Goal: Information Seeking & Learning: Learn about a topic

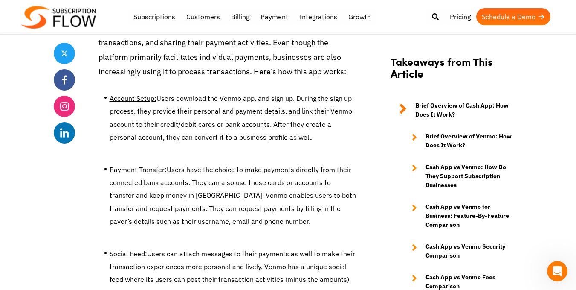
scroll to position [1019, 0]
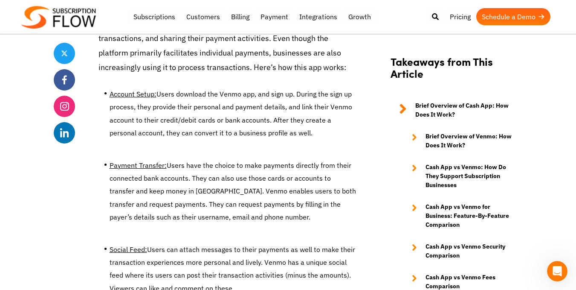
click at [217, 167] on li "Payment Transfer: Users have the choice to make payments directly from their co…" at bounding box center [233, 193] width 247 height 69
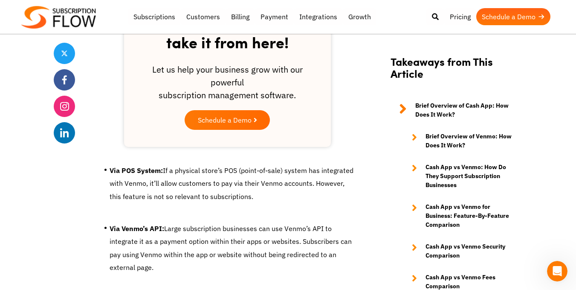
scroll to position [1887, 0]
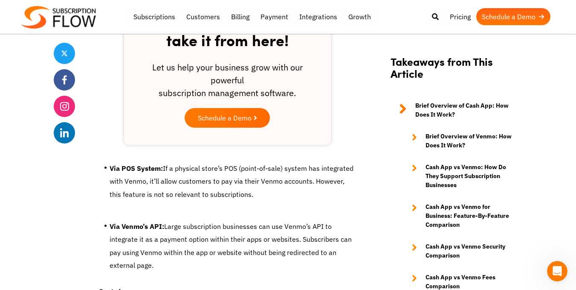
click at [211, 168] on li "Via POS System: If a physical store’s POS (point-of-sale) system has integrated…" at bounding box center [233, 183] width 247 height 43
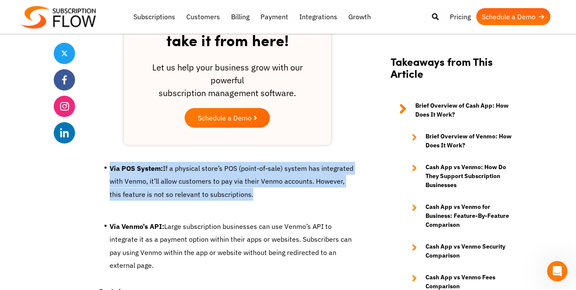
click at [211, 168] on li "Via POS System: If a physical store’s POS (point-of-sale) system has integrated…" at bounding box center [233, 183] width 247 height 43
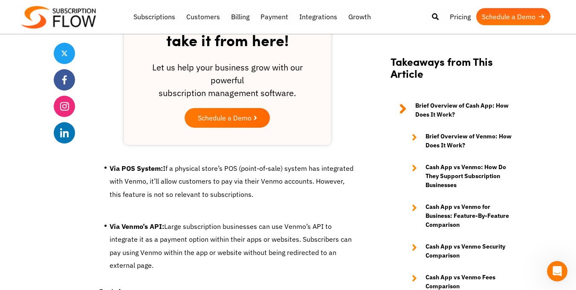
click at [182, 180] on li "Via POS System: If a physical store’s POS (point-of-sale) system has integrated…" at bounding box center [233, 183] width 247 height 43
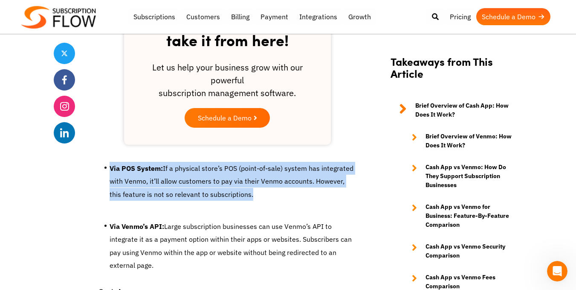
click at [182, 180] on li "Via POS System: If a physical store’s POS (point-of-sale) system has integrated…" at bounding box center [233, 183] width 247 height 43
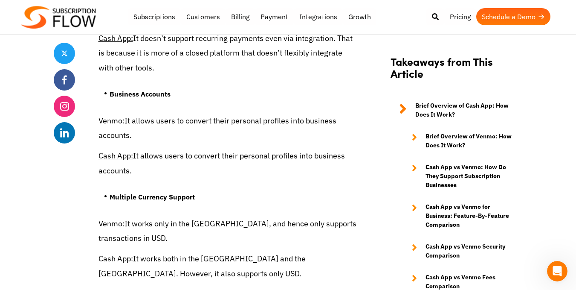
scroll to position [2654, 0]
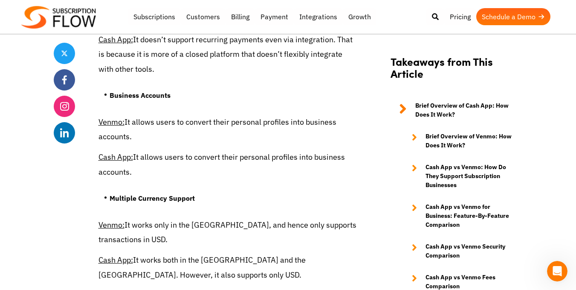
click at [178, 123] on p "Venmo: It allows users to convert their personal profiles into business account…" at bounding box center [228, 129] width 258 height 29
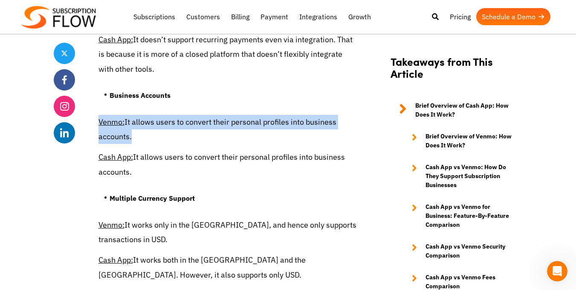
click at [178, 123] on p "Venmo: It allows users to convert their personal profiles into business account…" at bounding box center [228, 129] width 258 height 29
click at [220, 131] on p "Venmo: It allows users to convert their personal profiles into business account…" at bounding box center [228, 129] width 258 height 29
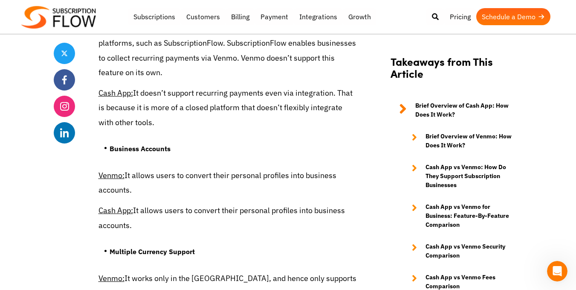
scroll to position [2592, 0]
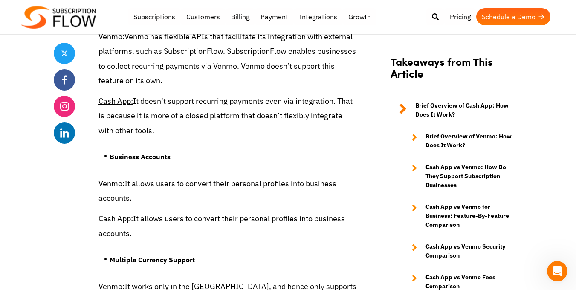
click at [227, 224] on p "Cash App: It allows users to convert their personal profiles into business acco…" at bounding box center [228, 225] width 258 height 29
click at [244, 222] on p "Cash App: It allows users to convert their personal profiles into business acco…" at bounding box center [228, 225] width 258 height 29
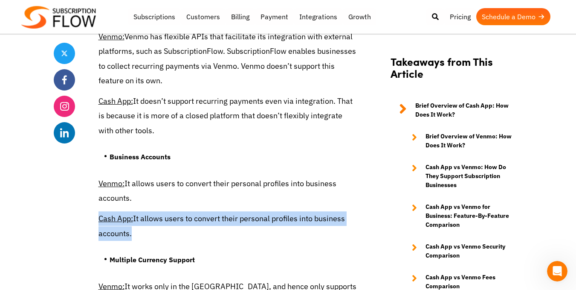
click at [244, 222] on p "Cash App: It allows users to convert their personal profiles into business acco…" at bounding box center [228, 225] width 258 height 29
click at [208, 212] on p "Cash App: It allows users to convert their personal profiles into business acco…" at bounding box center [228, 225] width 258 height 29
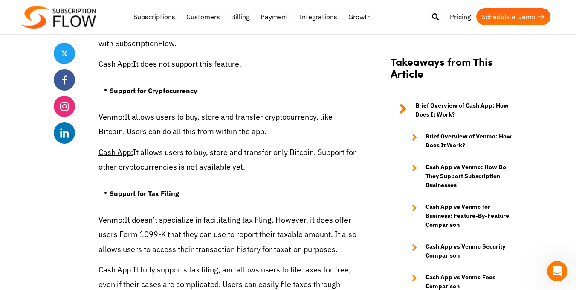
scroll to position [2931, 0]
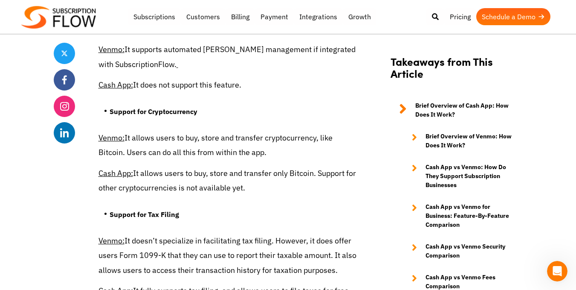
click at [163, 176] on p "Cash App: It allows users to buy, store and transfer only Bitcoin. Support for …" at bounding box center [228, 180] width 258 height 29
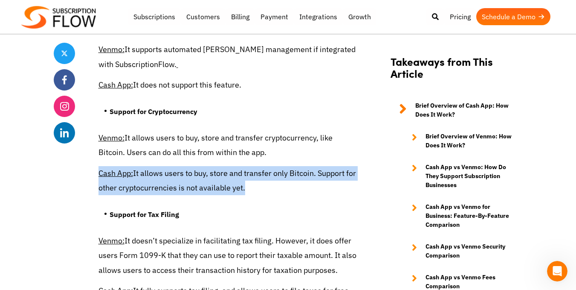
click at [163, 176] on p "Cash App: It allows users to buy, store and transfer only Bitcoin. Support for …" at bounding box center [228, 180] width 258 height 29
click at [195, 176] on p "Cash App: It allows users to buy, store and transfer only Bitcoin. Support for …" at bounding box center [228, 180] width 258 height 29
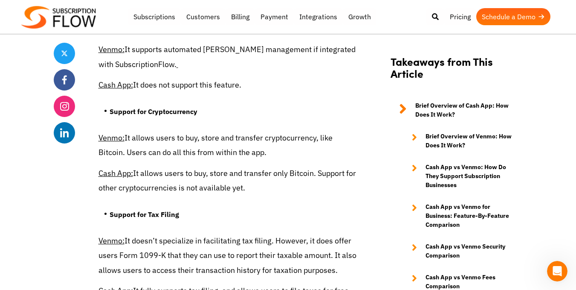
click at [224, 174] on p "Cash App: It allows users to buy, store and transfer only Bitcoin. Support for …" at bounding box center [228, 180] width 258 height 29
click at [255, 175] on p "Cash App: It allows users to buy, store and transfer only Bitcoin. Support for …" at bounding box center [228, 180] width 258 height 29
click at [282, 174] on p "Cash App: It allows users to buy, store and transfer only Bitcoin. Support for …" at bounding box center [228, 180] width 258 height 29
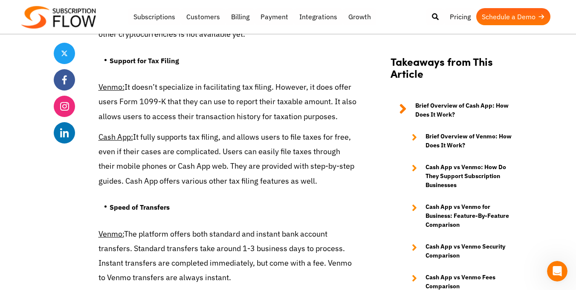
scroll to position [3087, 0]
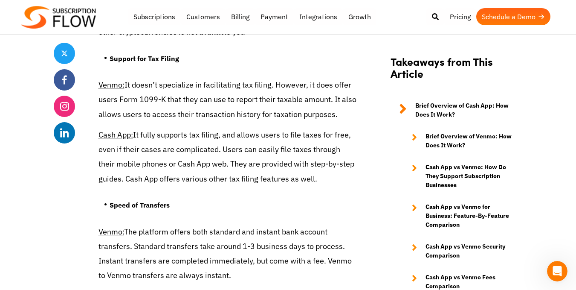
click at [194, 142] on p "Cash App: It fully supports tax filing, and allows users to file taxes for free…" at bounding box center [228, 157] width 258 height 58
click at [210, 158] on p "Cash App: It fully supports tax filing, and allows users to file taxes for free…" at bounding box center [228, 157] width 258 height 58
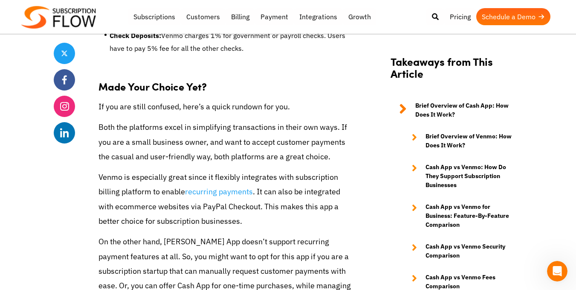
scroll to position [4931, 0]
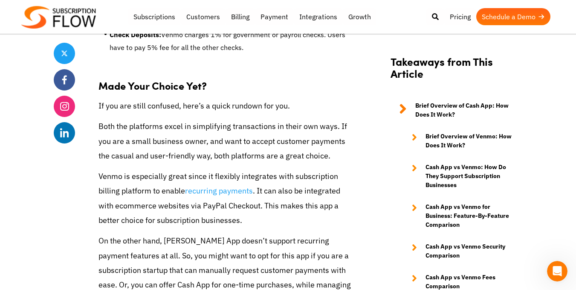
click at [163, 122] on p "Both the platforms excel in simplifying transactions in their own ways. If you …" at bounding box center [228, 141] width 258 height 44
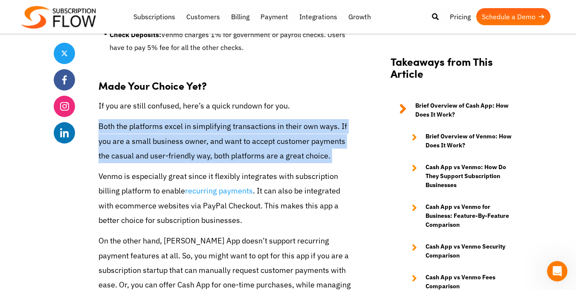
click at [163, 122] on p "Both the platforms excel in simplifying transactions in their own ways. If you …" at bounding box center [228, 141] width 258 height 44
click at [169, 127] on p "Both the platforms excel in simplifying transactions in their own ways. If you …" at bounding box center [228, 141] width 258 height 44
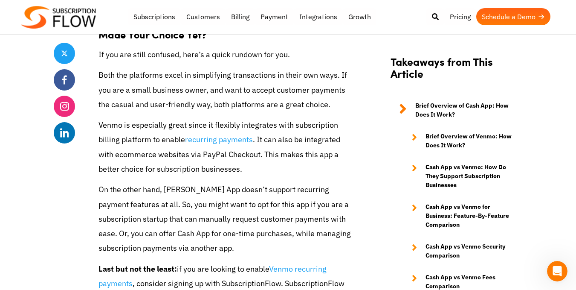
scroll to position [4989, 0]
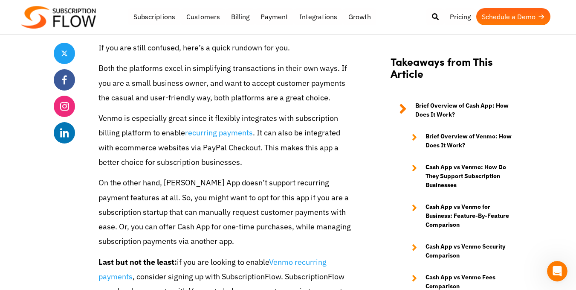
click at [190, 163] on p "Venmo is especially great since it flexibly integrates with subscription billin…" at bounding box center [228, 140] width 258 height 58
click at [194, 176] on p "On the other hand, [PERSON_NAME] App doesn’t support recurring payment features…" at bounding box center [228, 211] width 258 height 73
click at [204, 188] on p "On the other hand, [PERSON_NAME] App doesn’t support recurring payment features…" at bounding box center [228, 211] width 258 height 73
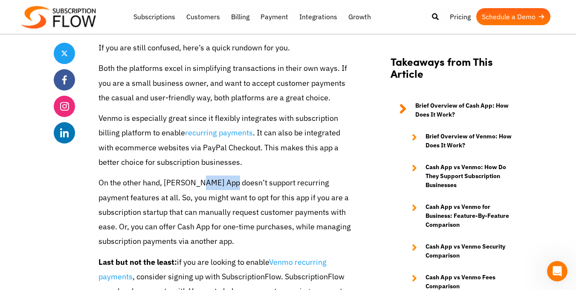
click at [204, 188] on p "On the other hand, [PERSON_NAME] App doesn’t support recurring payment features…" at bounding box center [228, 211] width 258 height 73
click at [229, 138] on p "Venmo is especially great since it flexibly integrates with subscription billin…" at bounding box center [228, 140] width 258 height 58
click at [240, 132] on link "recurring payments" at bounding box center [219, 133] width 68 height 10
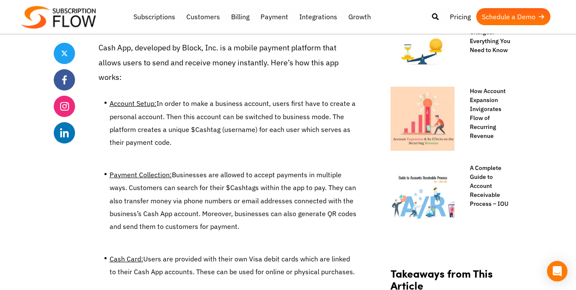
scroll to position [592, 0]
